Goal: Information Seeking & Learning: Learn about a topic

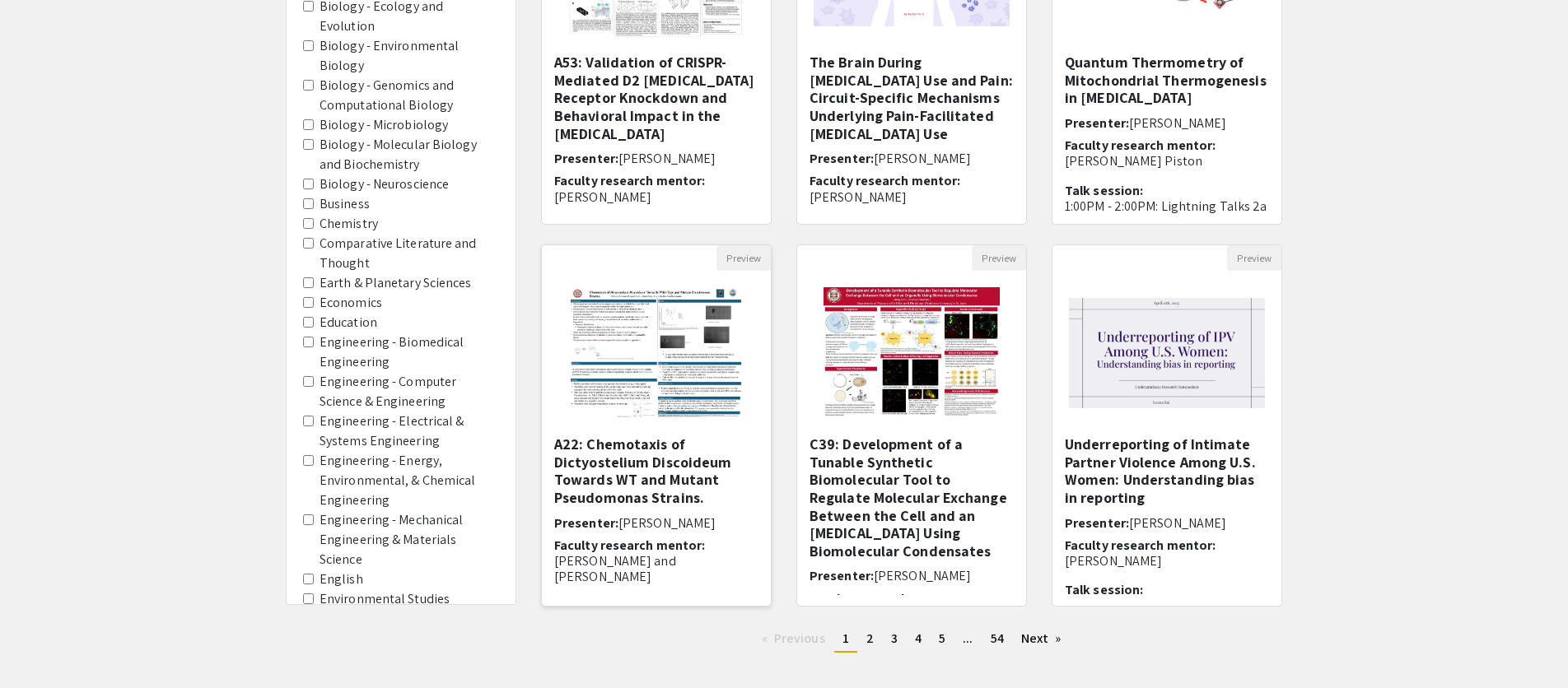
scroll to position [756, 0]
click at [871, 642] on span "2" at bounding box center [870, 639] width 8 height 17
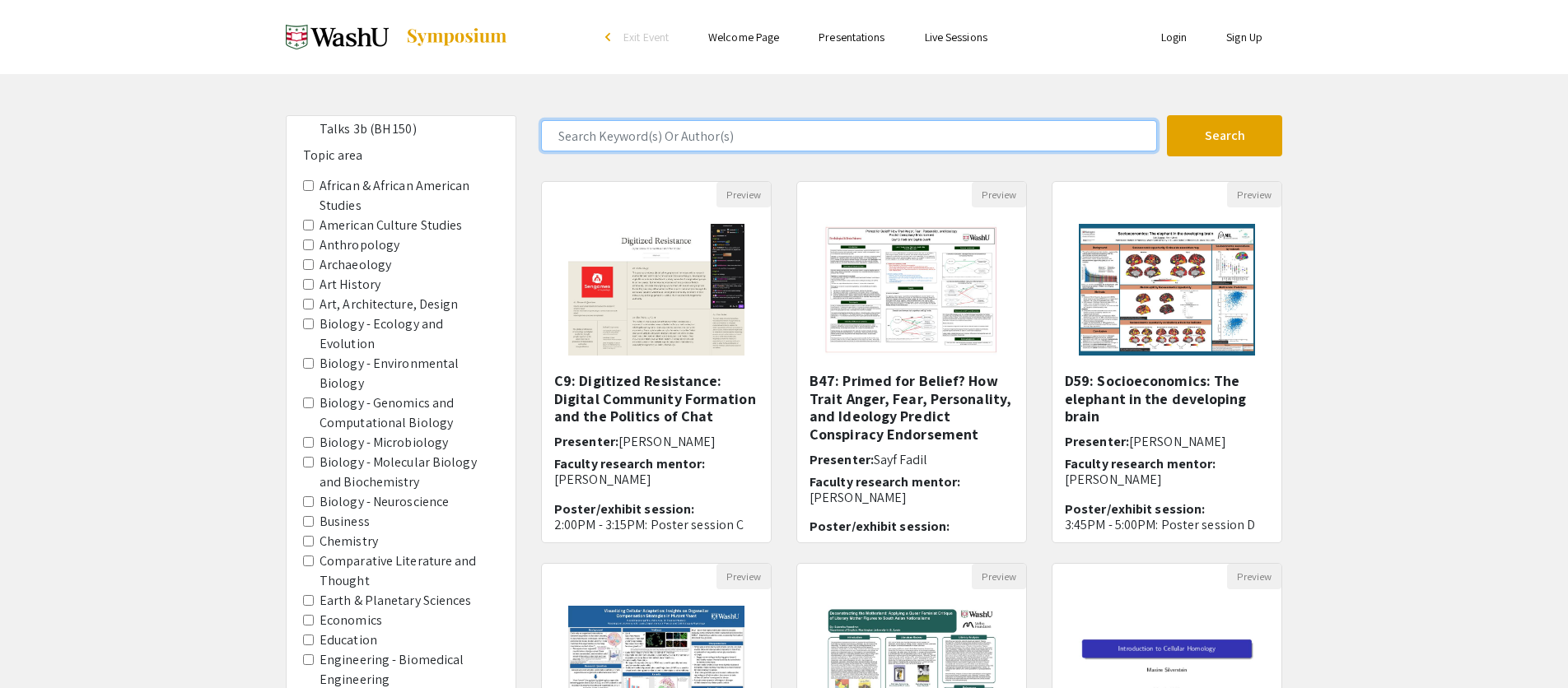
click at [673, 130] on input "Search Keyword(s) Or Author(s)" at bounding box center [848, 135] width 615 height 31
type input "[PERSON_NAME]"
click at [1167, 115] on button "Search" at bounding box center [1224, 135] width 115 height 42
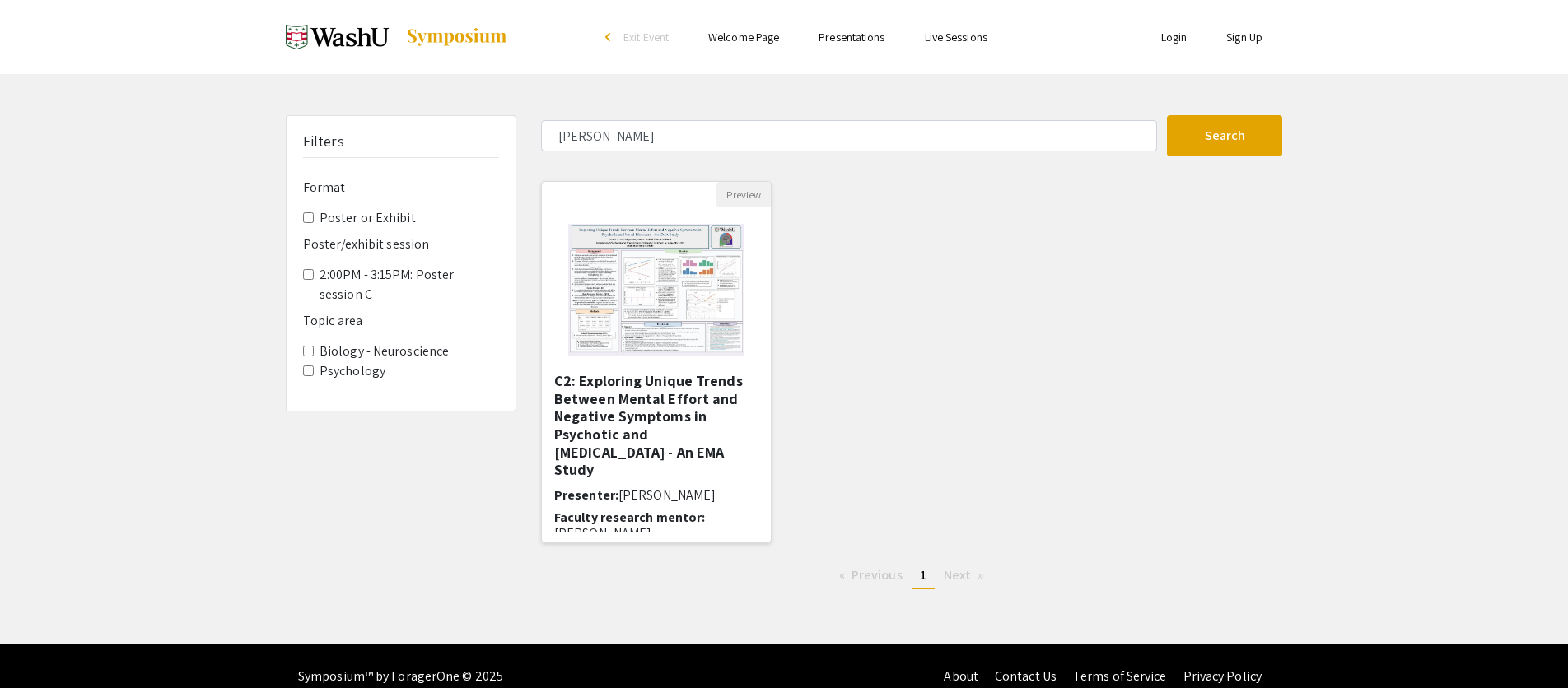
click at [664, 408] on h5 "C2: Exploring Unique Trends Between Mental Effort and Negative Symptoms in Psyc…" at bounding box center [656, 425] width 204 height 107
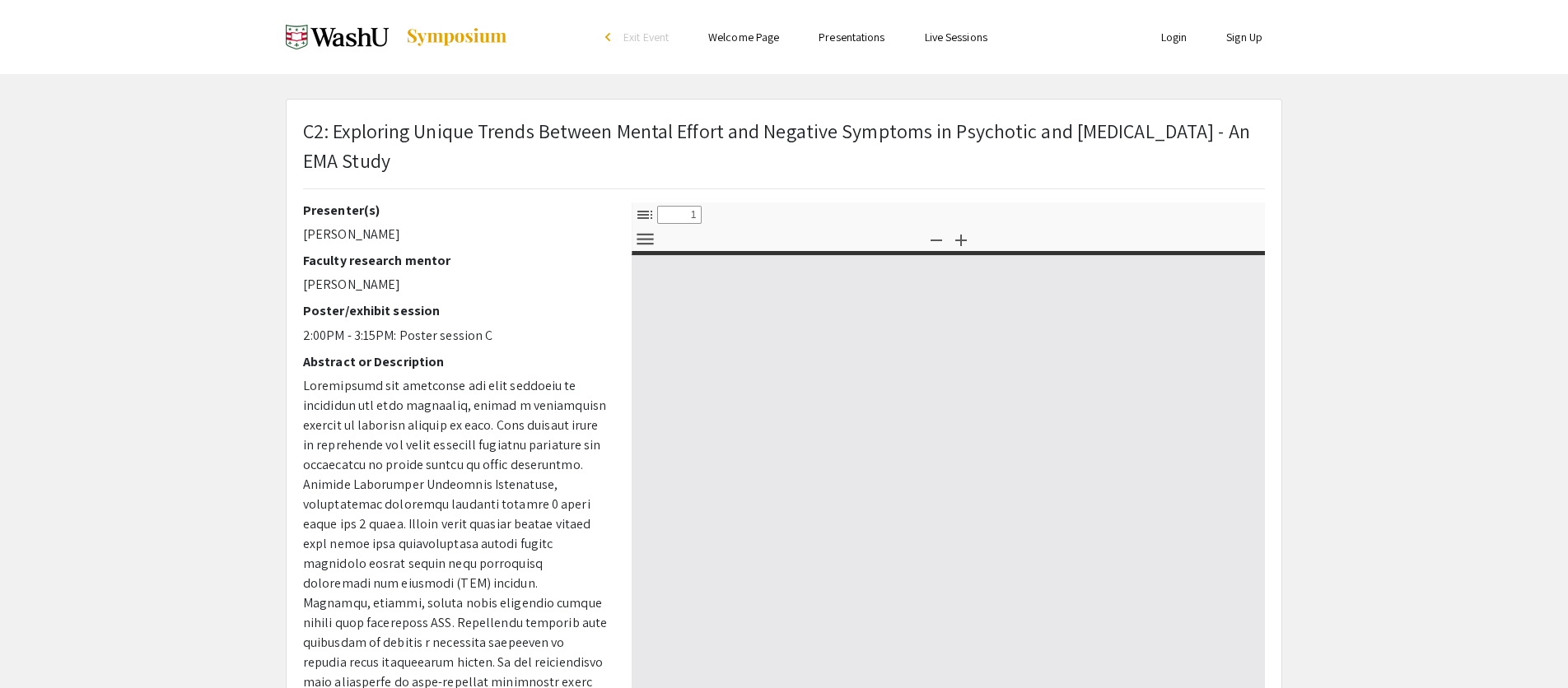
select select "custom"
type input "0"
select select "custom"
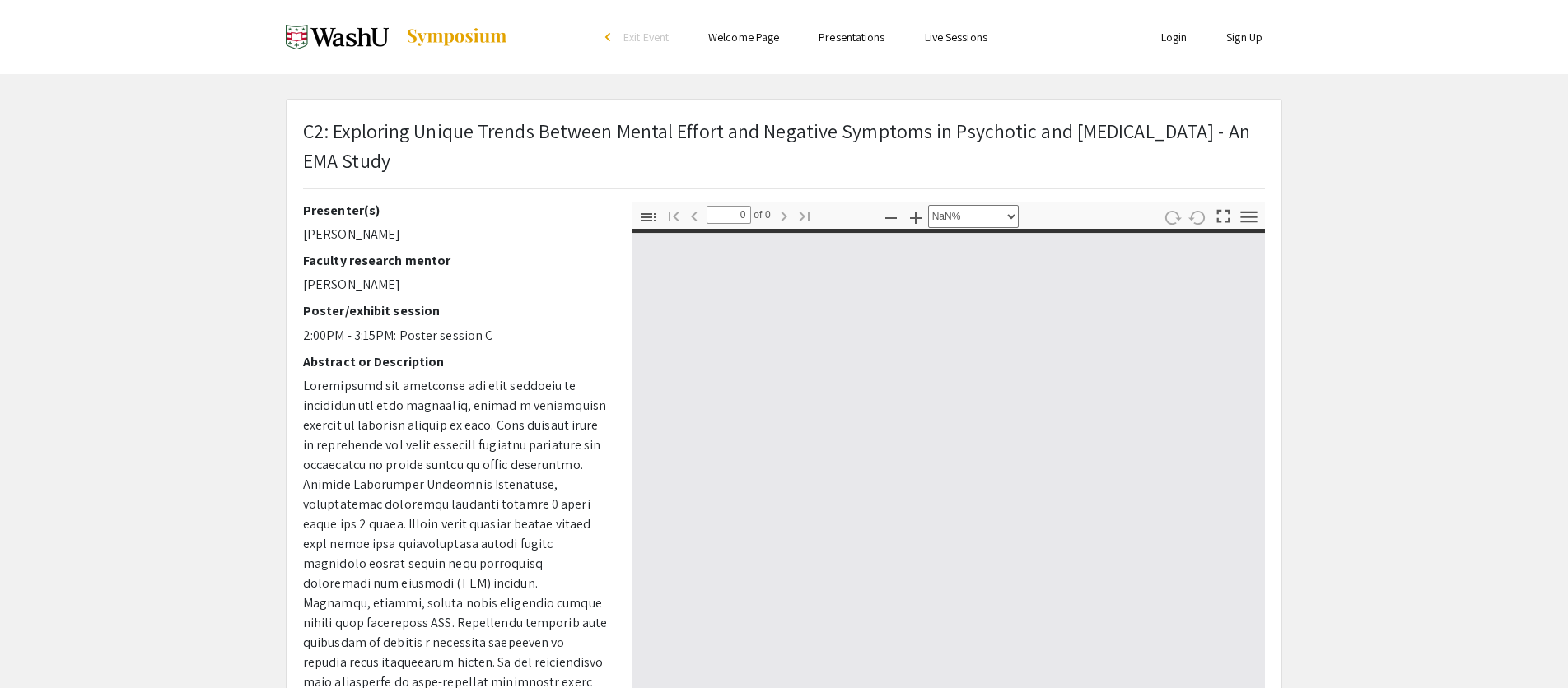
type input "1"
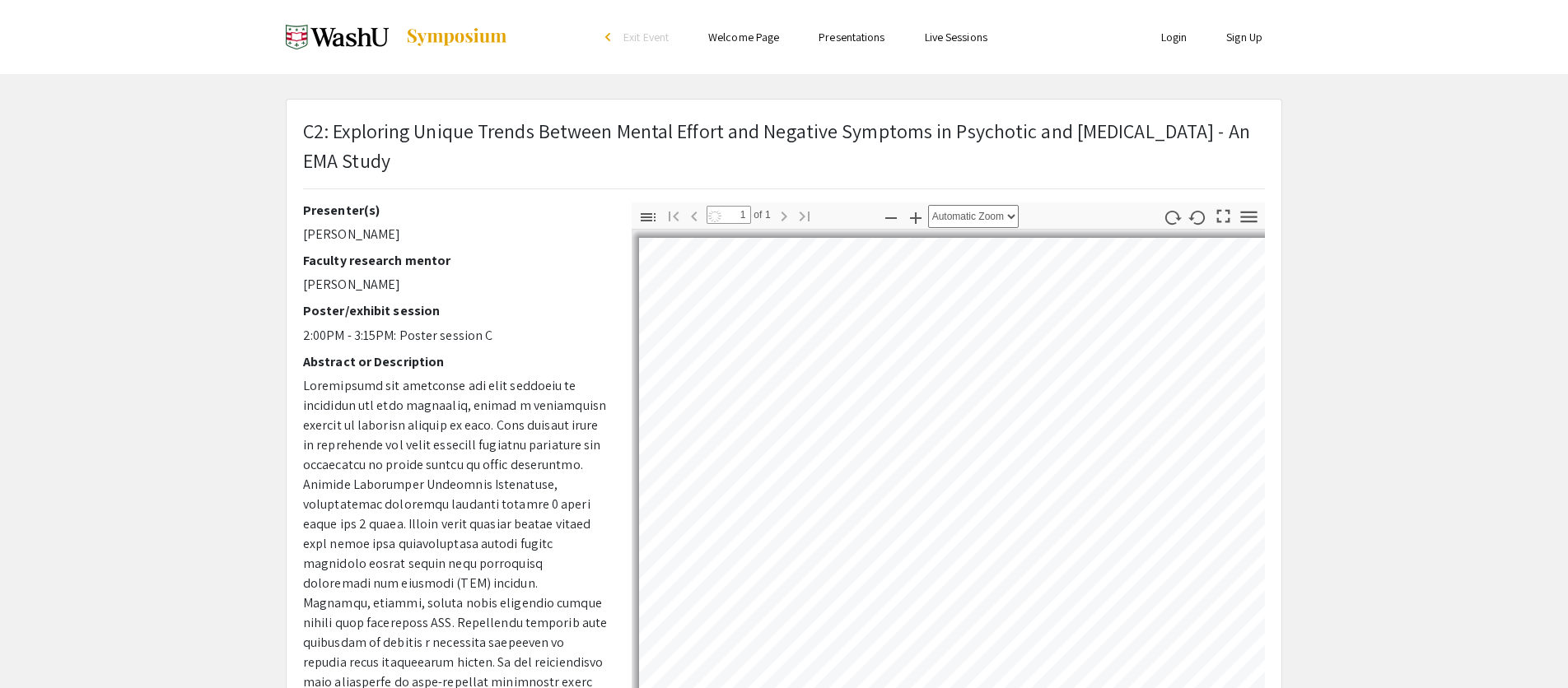
select select "auto"
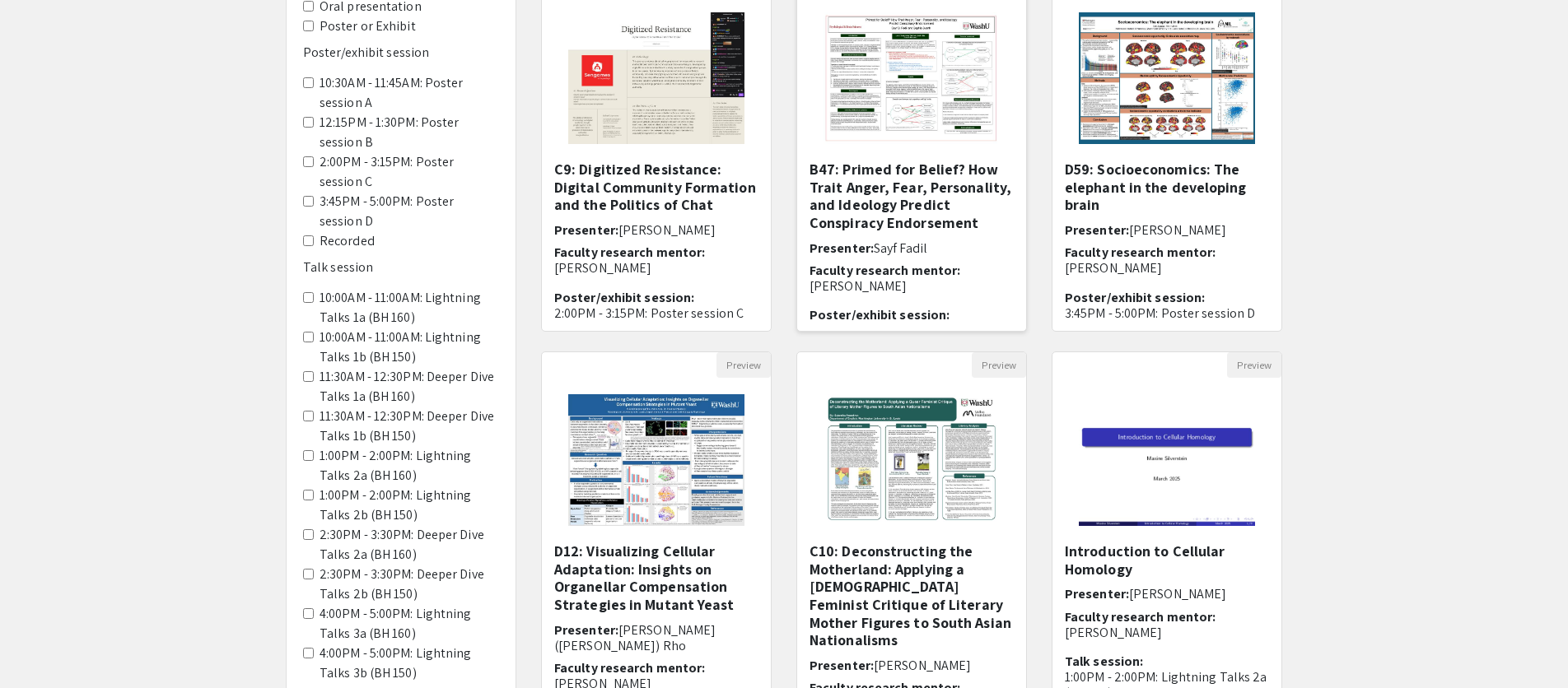
scroll to position [216, 0]
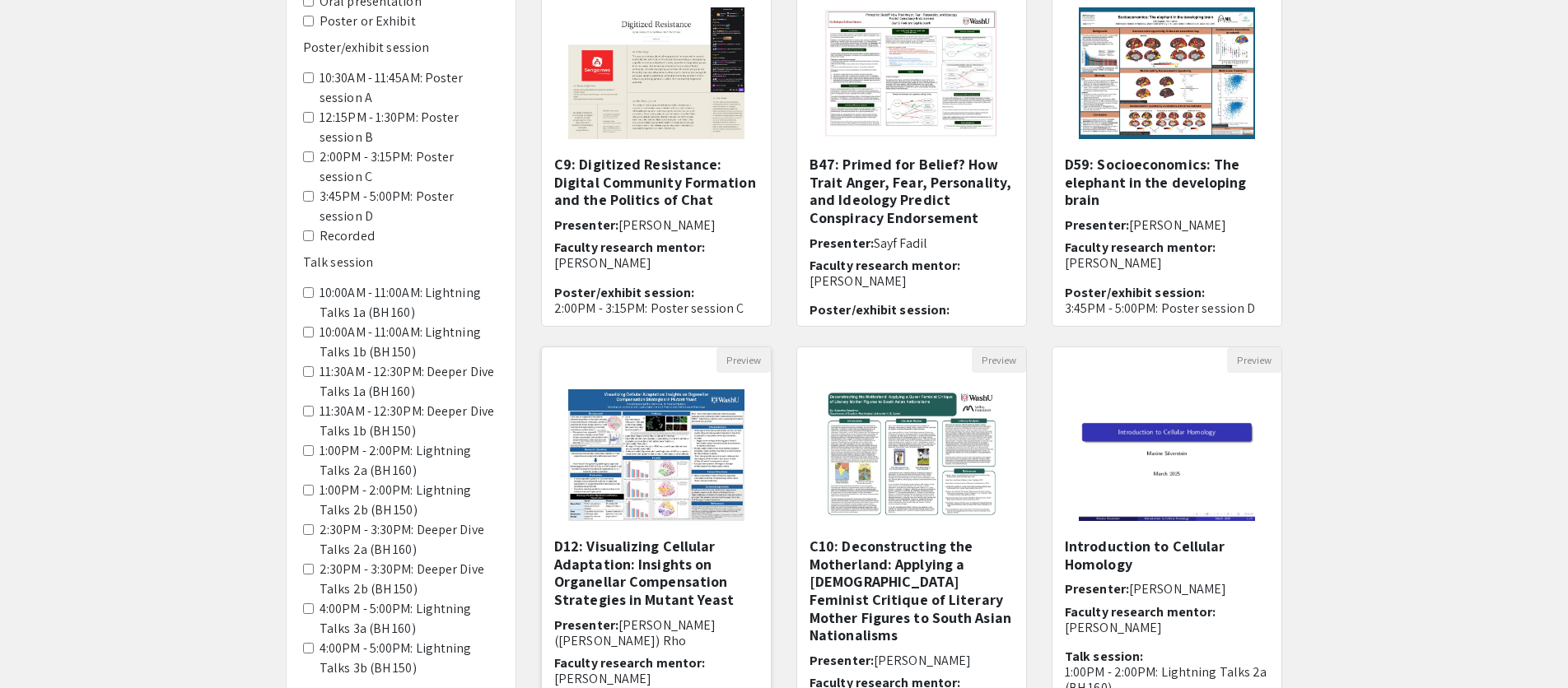
click at [705, 434] on img "Open Presentation <p>D12: Visualizing Cellular Adaptation: Insights on Organell…" at bounding box center [656, 455] width 209 height 164
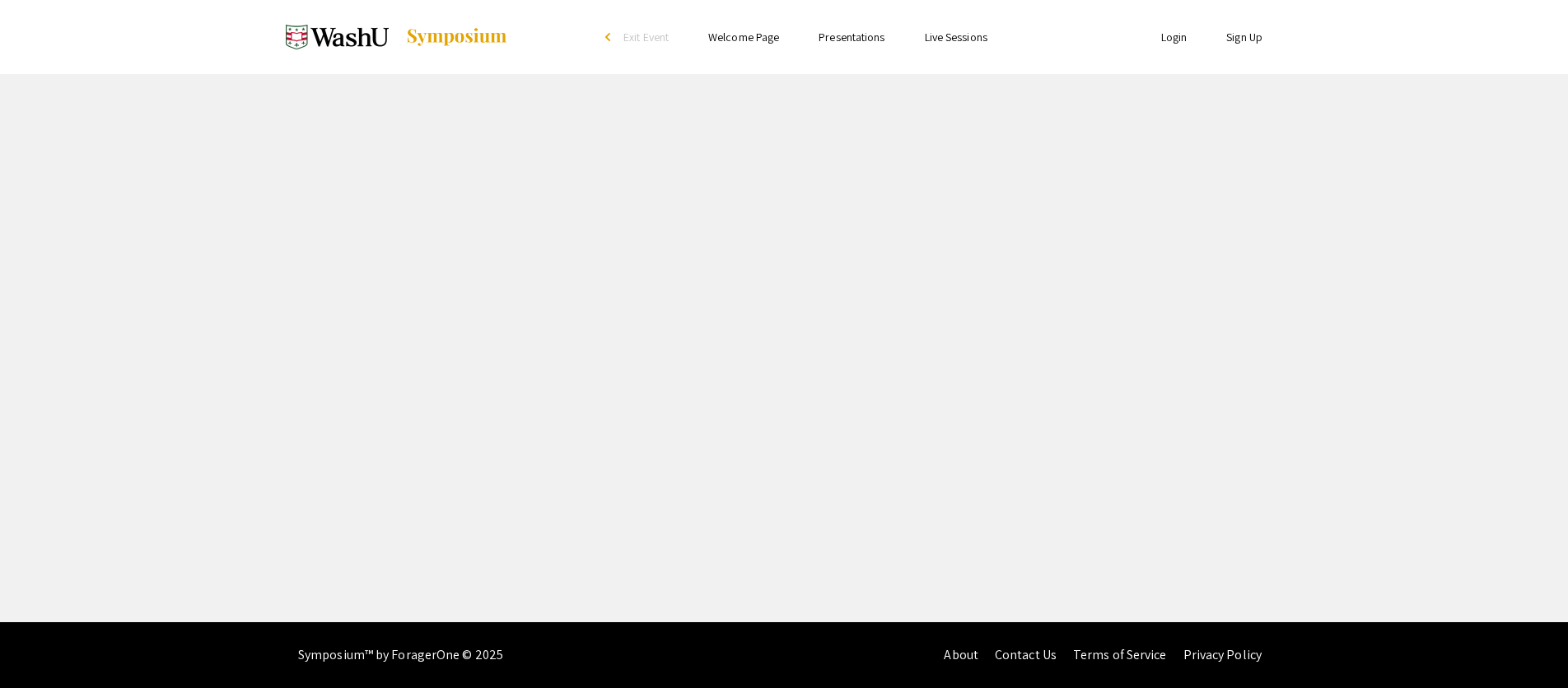
select select "custom"
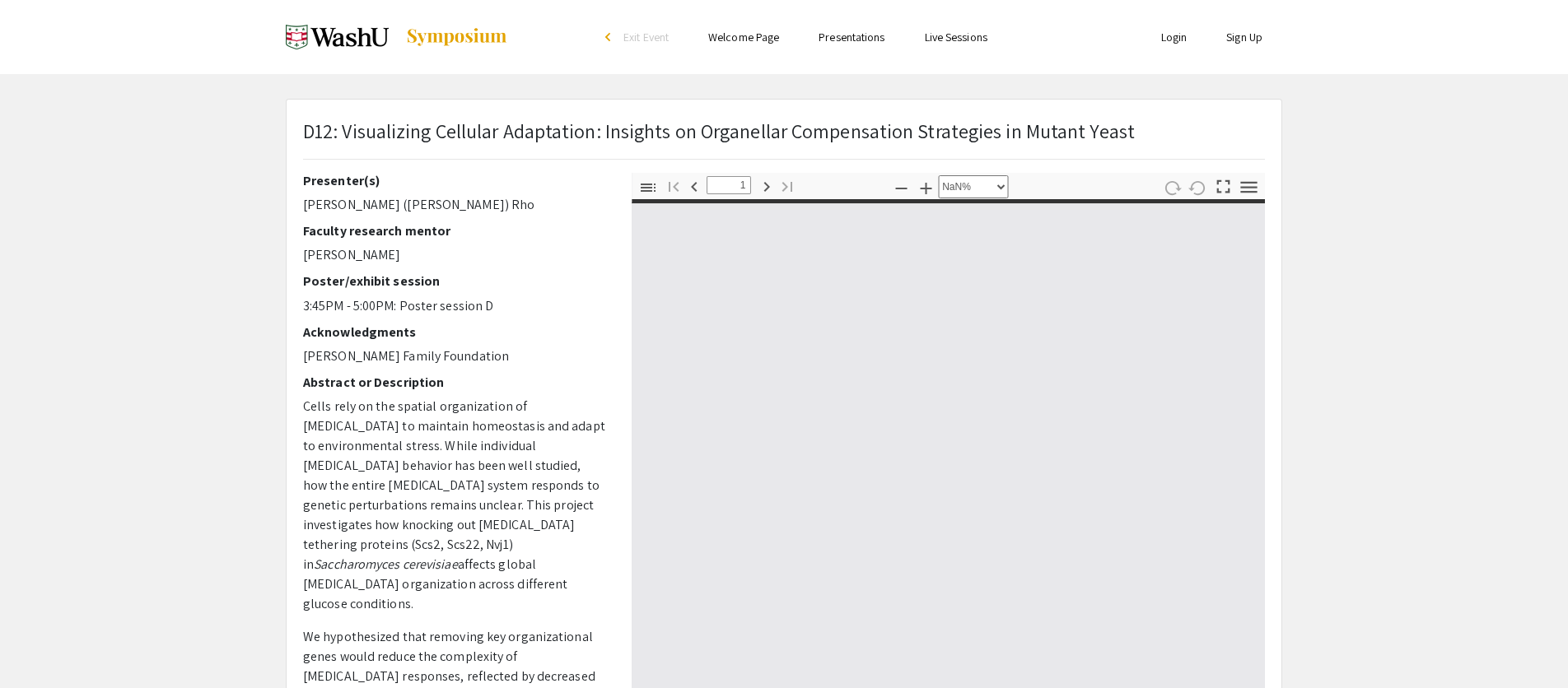
type input "0"
select select "custom"
type input "1"
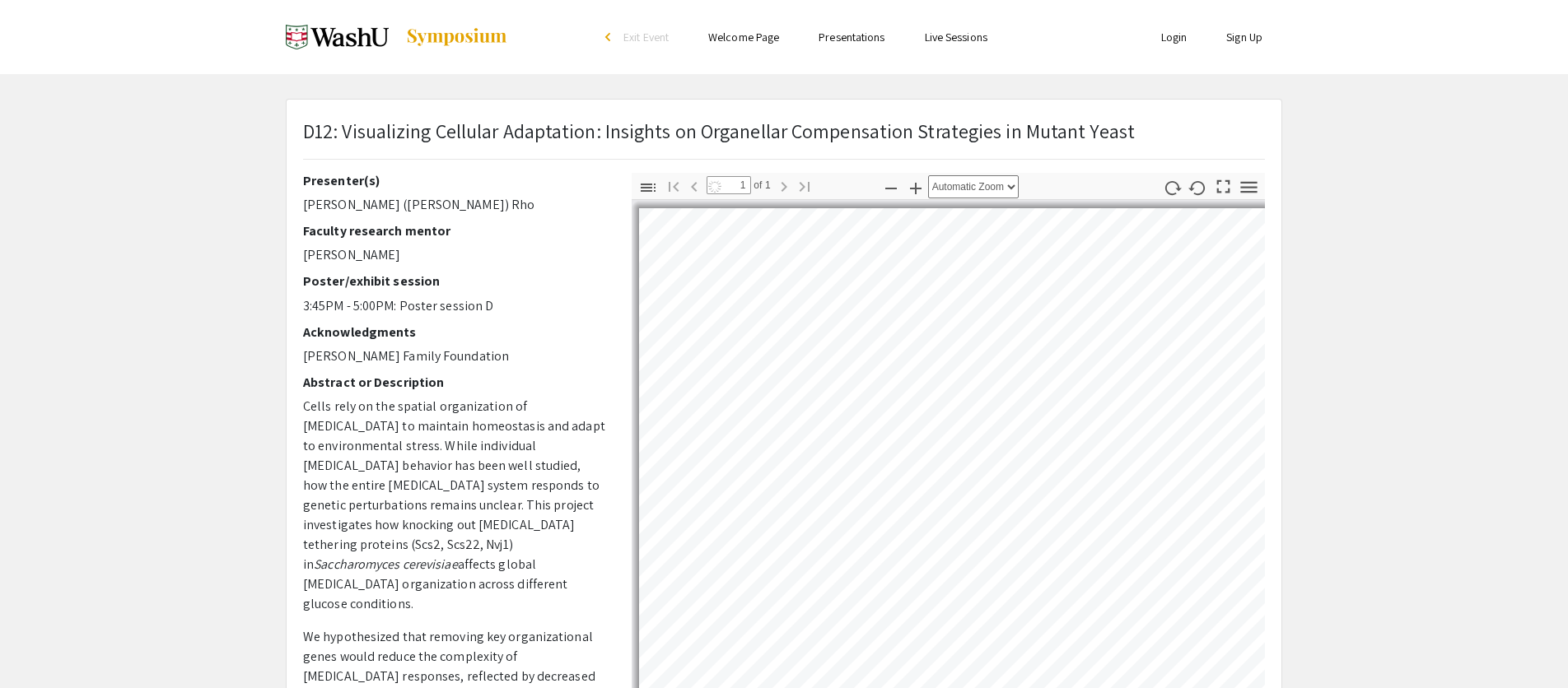
select select "auto"
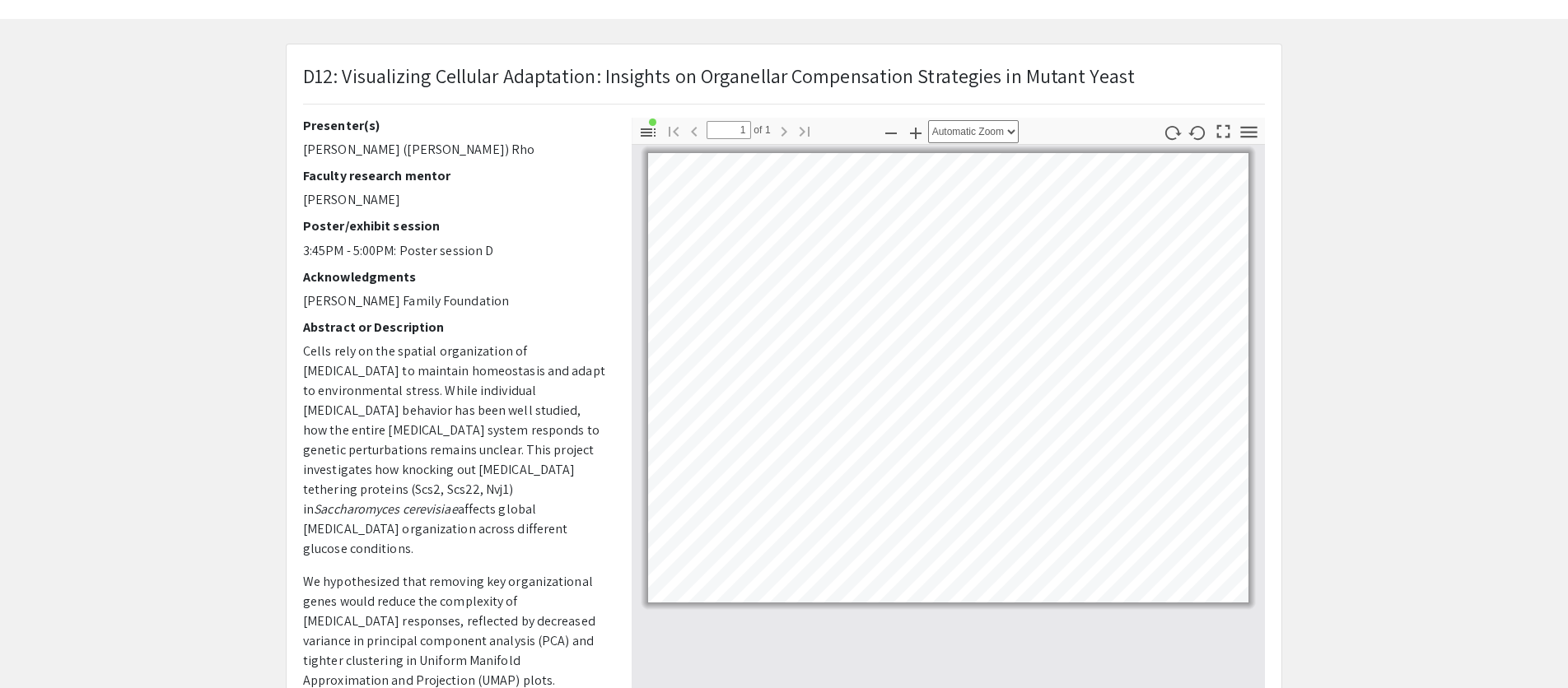
scroll to position [58, 0]
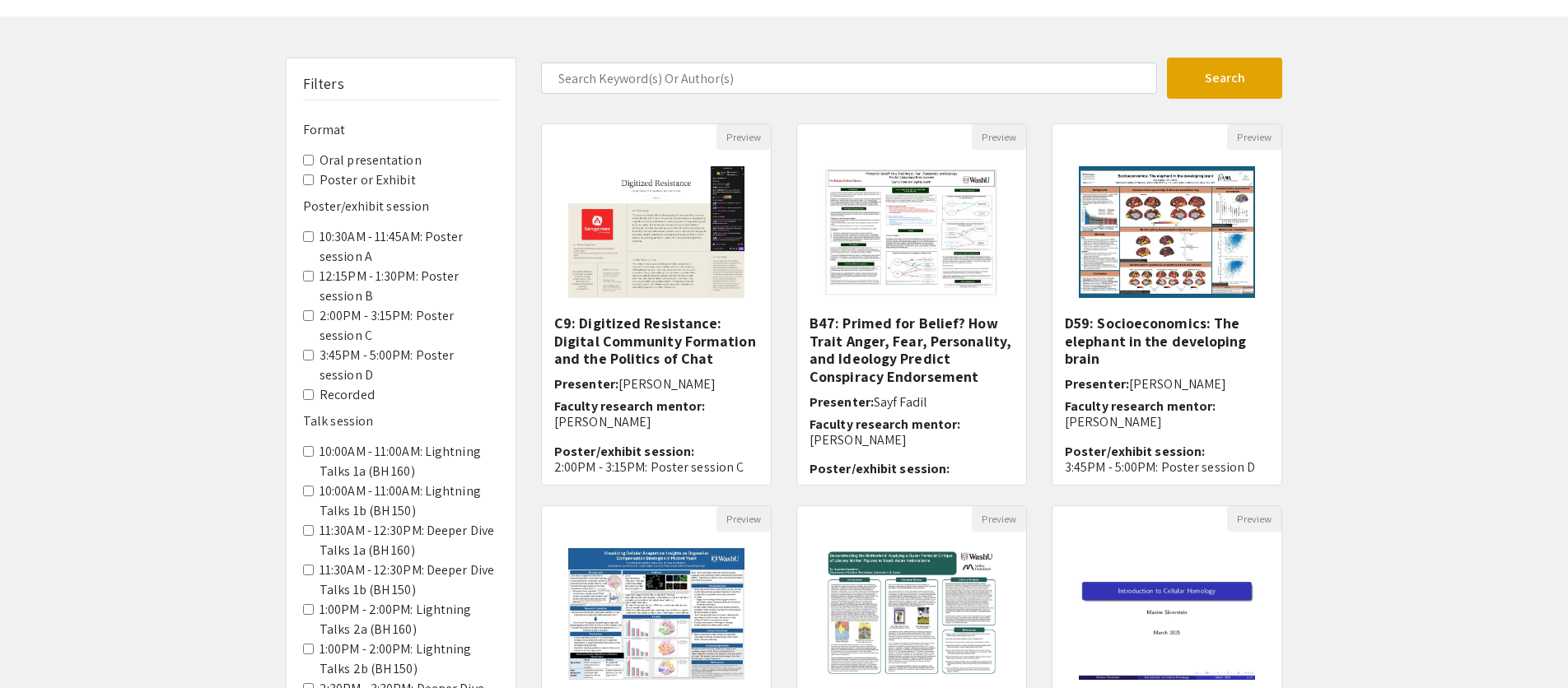
scroll to position [216, 0]
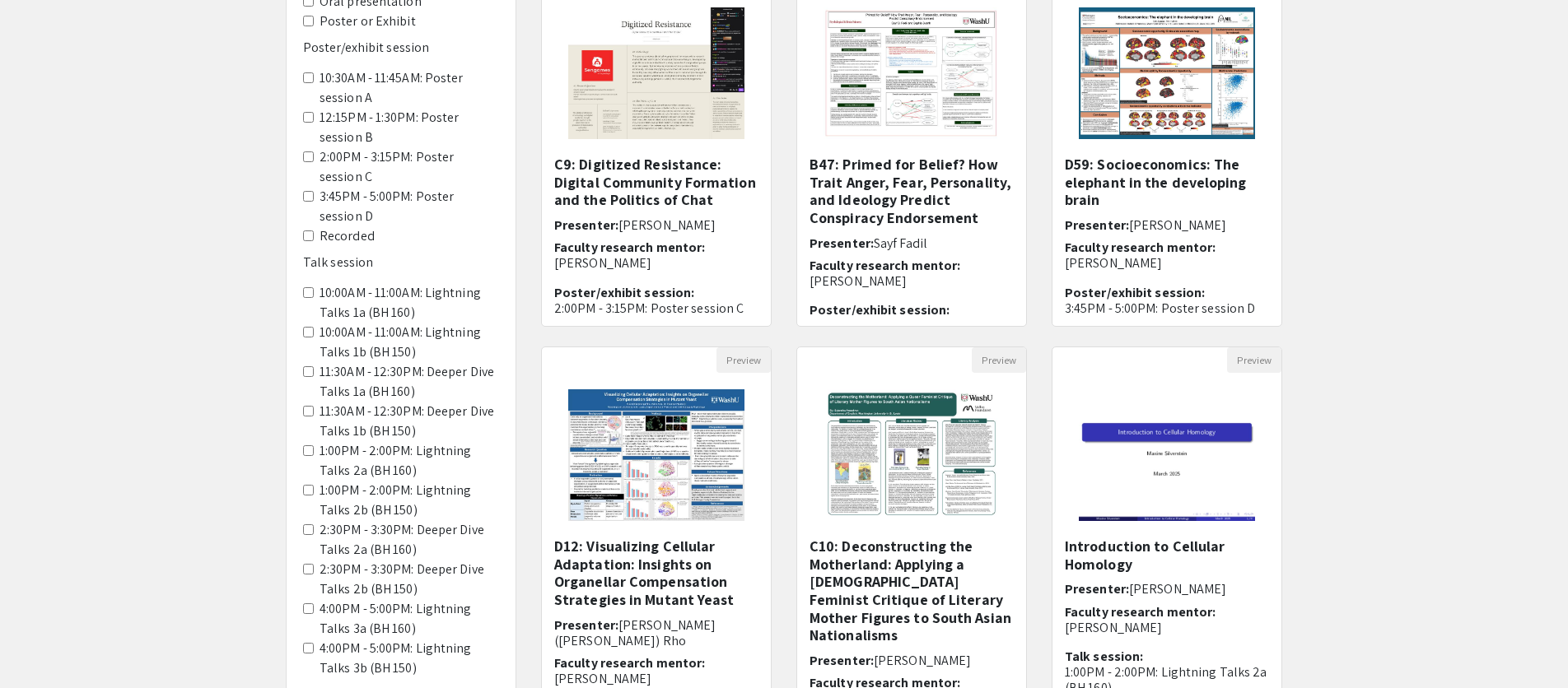
click at [914, 142] on img "Open Presentation <p>B47: Primed for Belief? How Trait Anger, Fear, Personality…" at bounding box center [911, 73] width 209 height 164
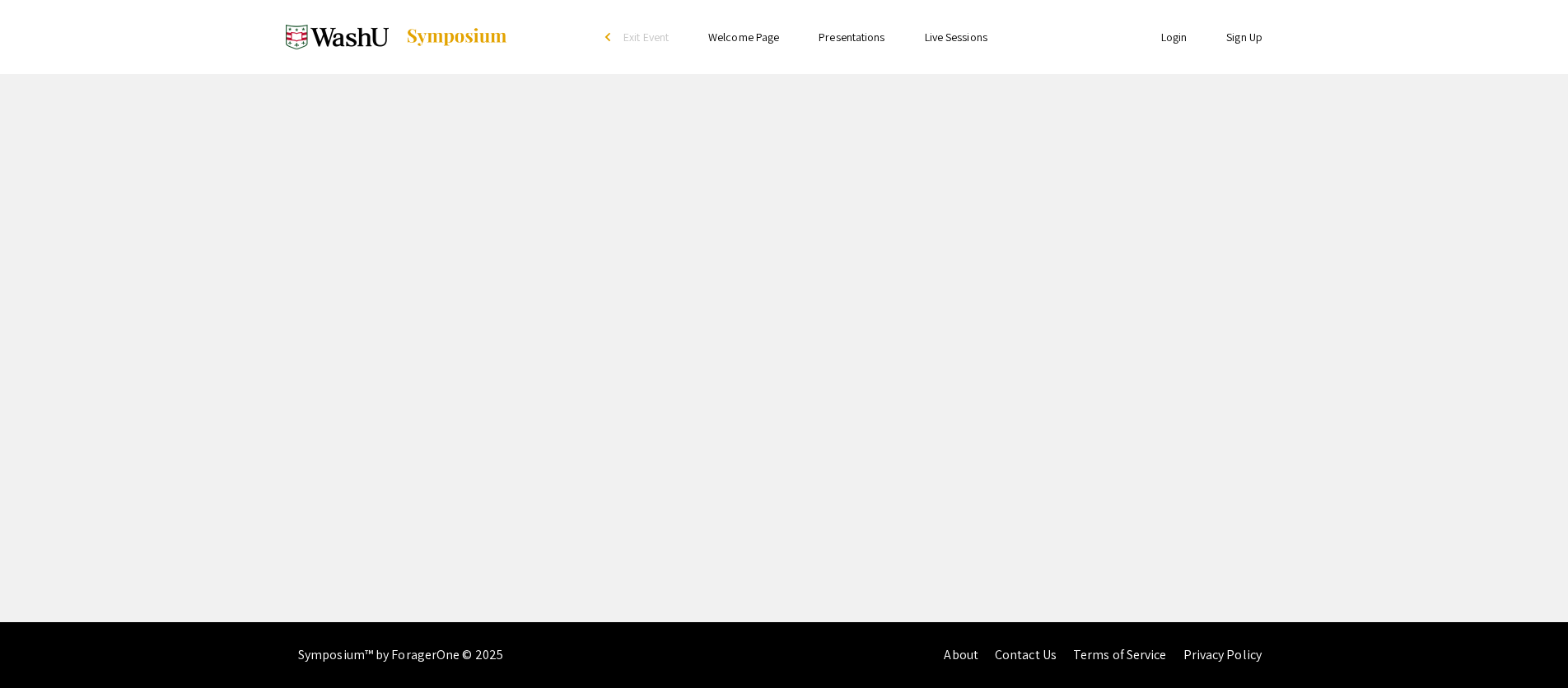
select select "custom"
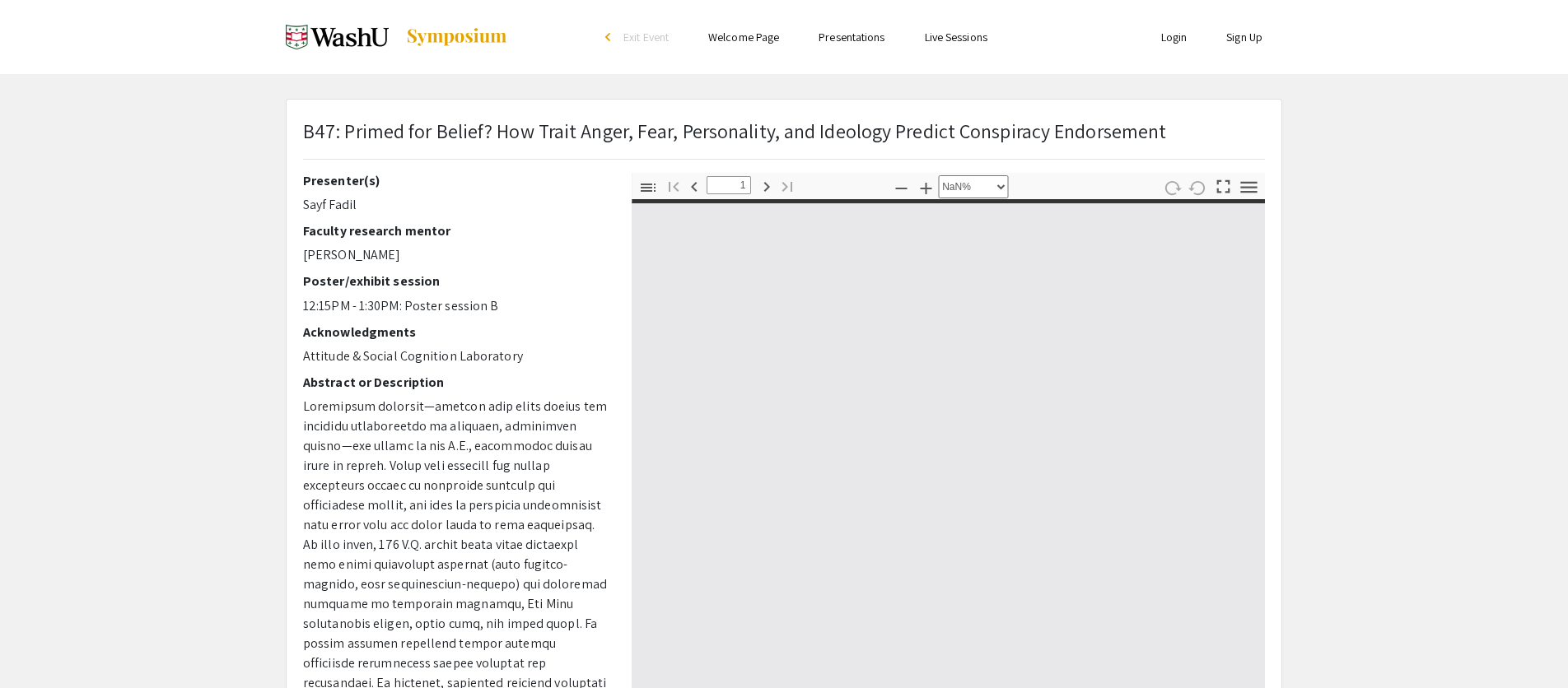
type input "0"
select select "custom"
type input "1"
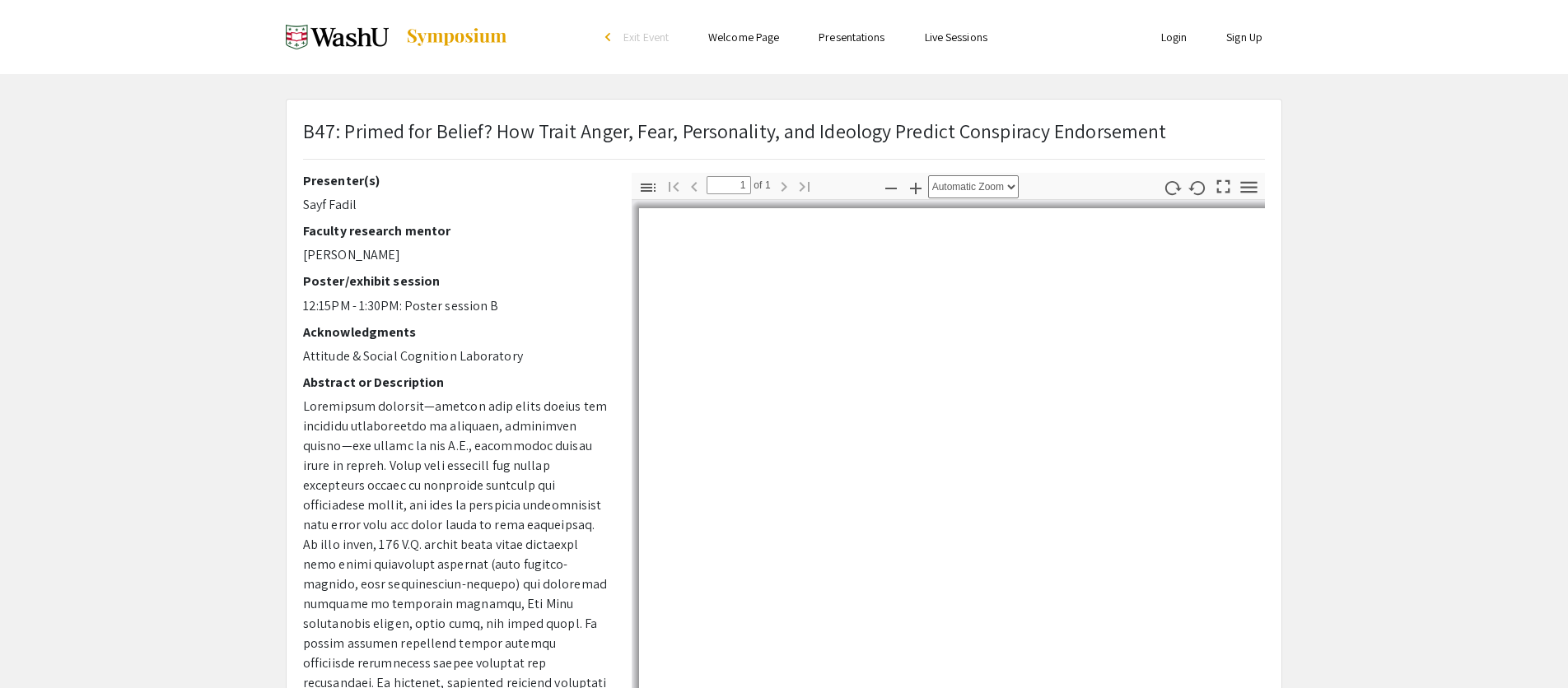
select select "auto"
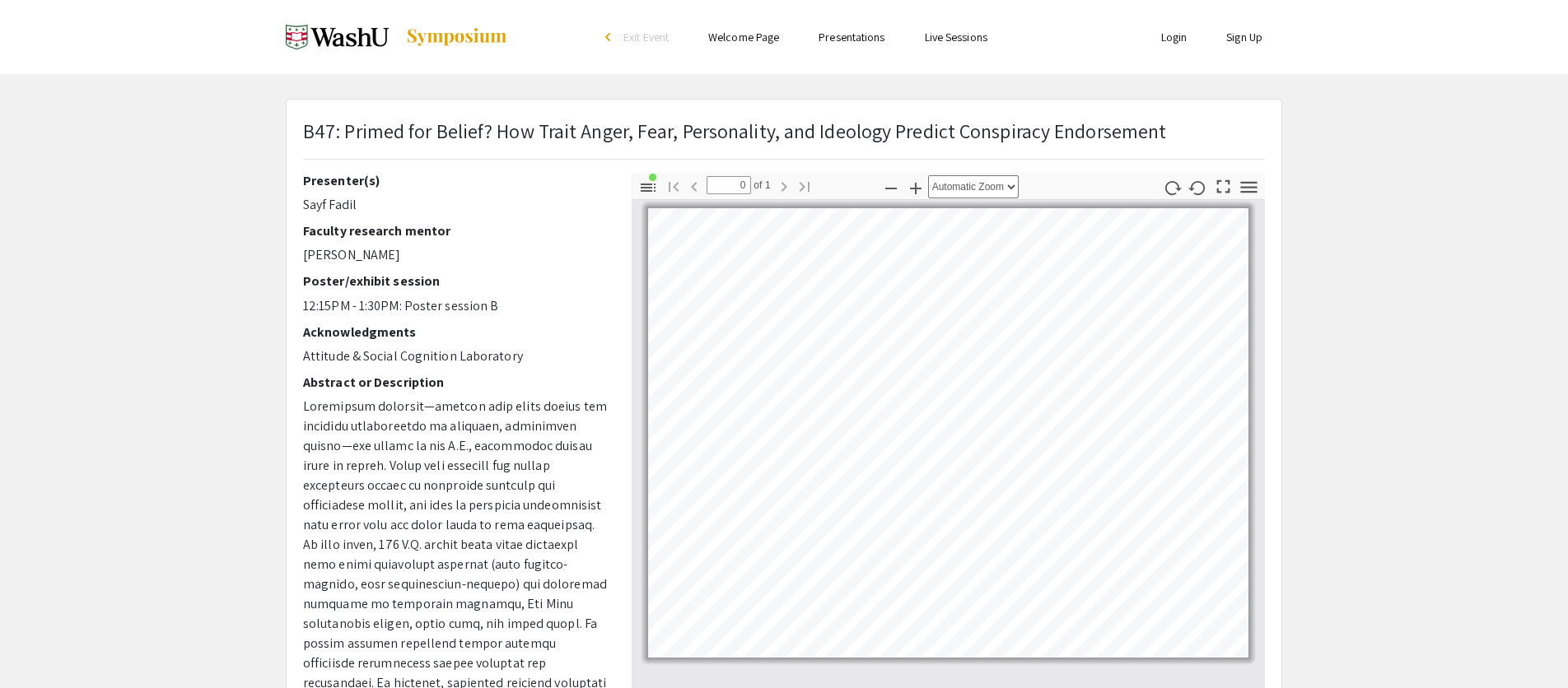
scroll to position [216, 0]
